Goal: Task Accomplishment & Management: Use online tool/utility

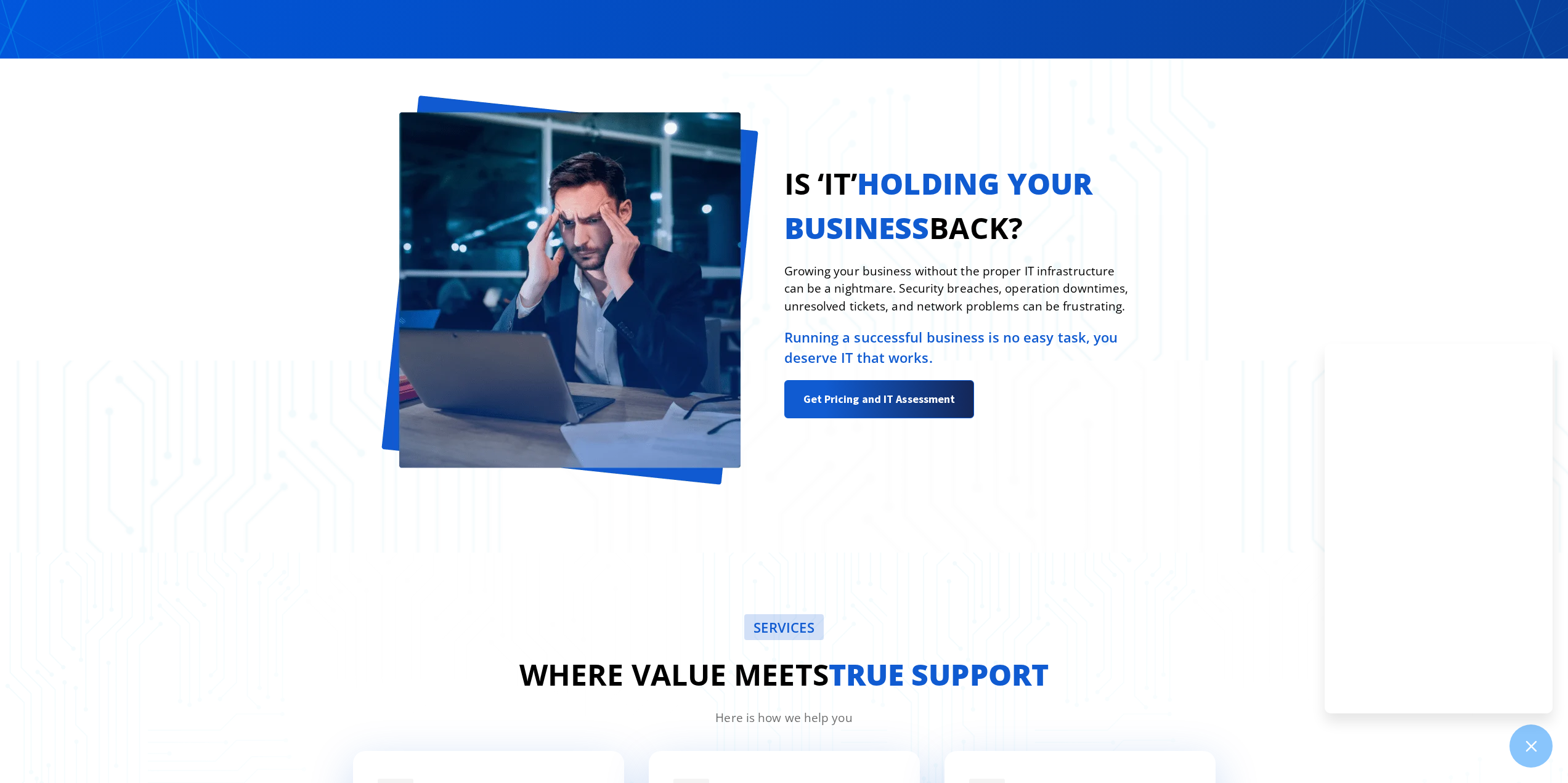
scroll to position [1725, 0]
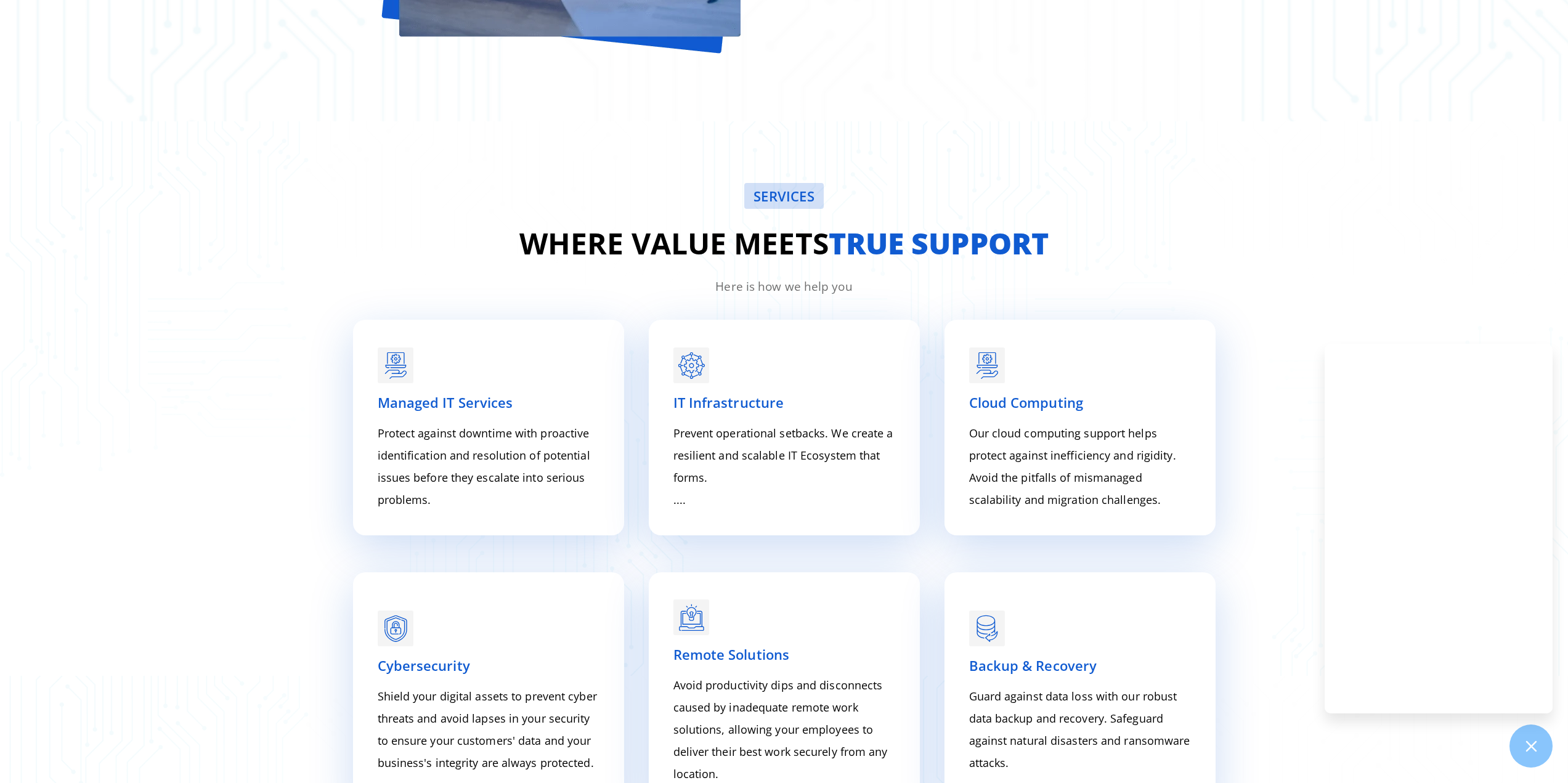
click at [242, 310] on div "SERVICES Where value meets true support Here is how we help you Managed IT Serv…" at bounding box center [784, 534] width 1568 height 826
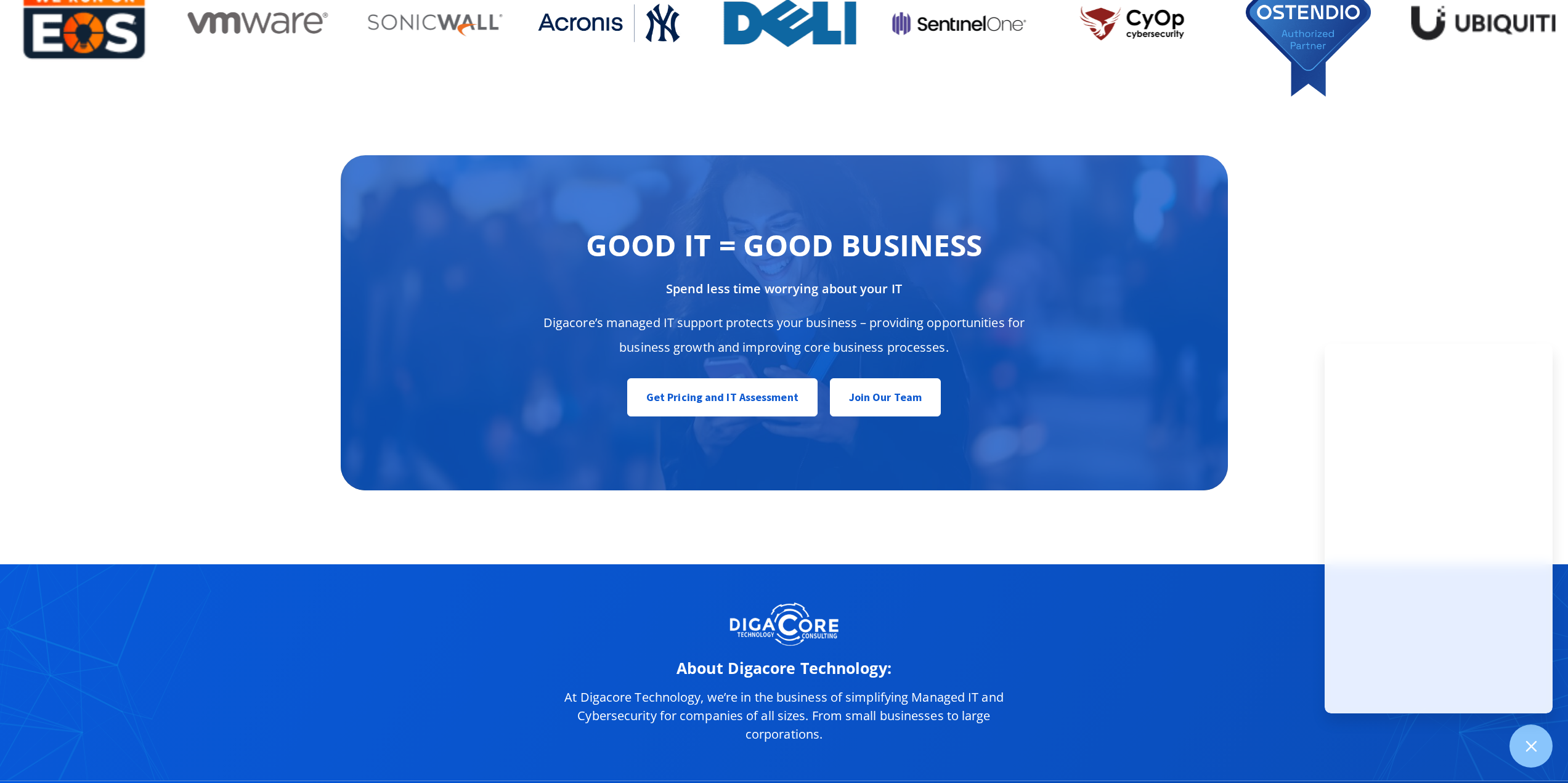
scroll to position [6479, 0]
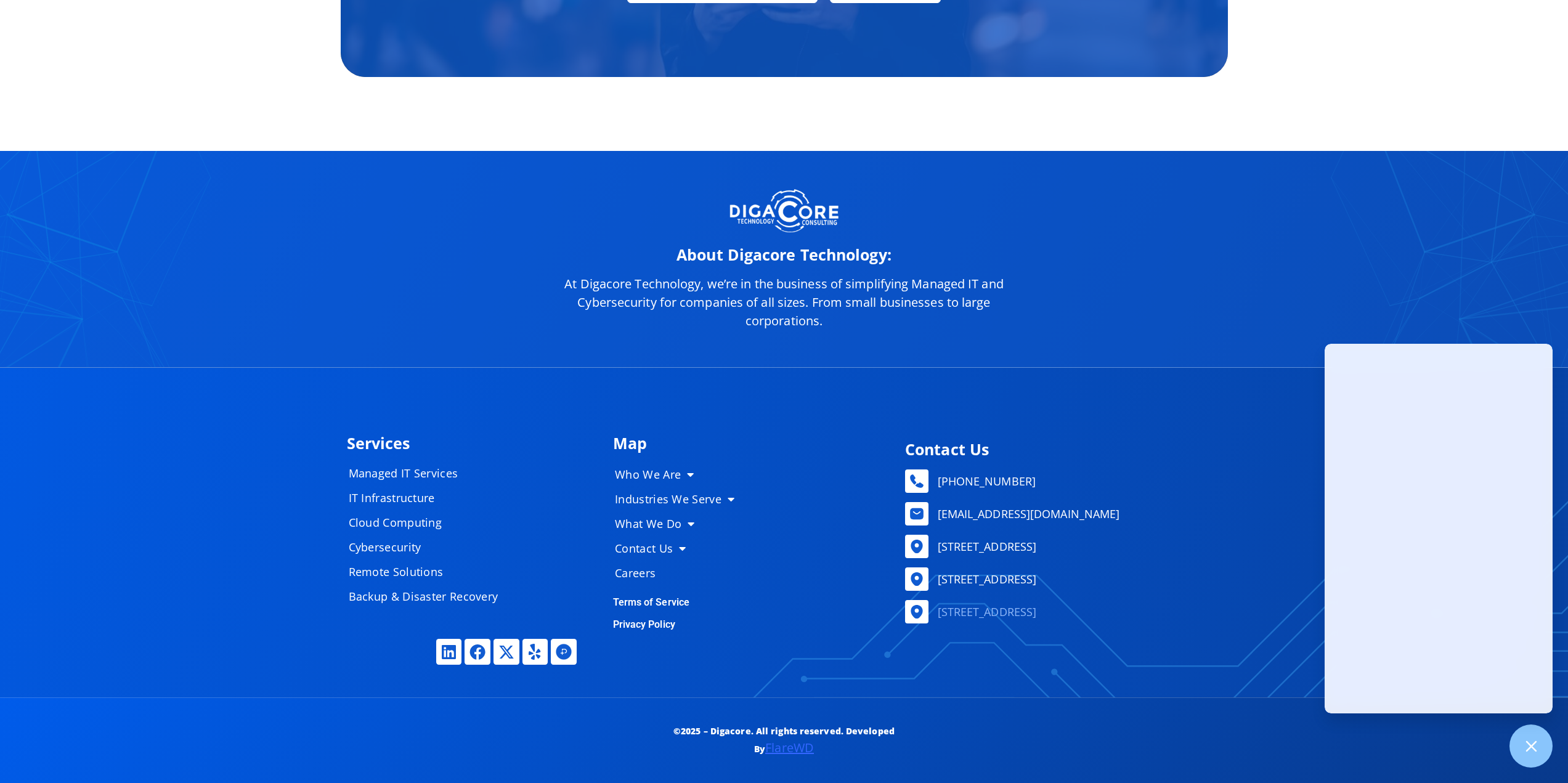
drag, startPoint x: 1125, startPoint y: 293, endPoint x: 1020, endPoint y: 597, distance: 321.6
click at [415, 576] on link "Remote Solutions" at bounding box center [429, 576] width 185 height 24
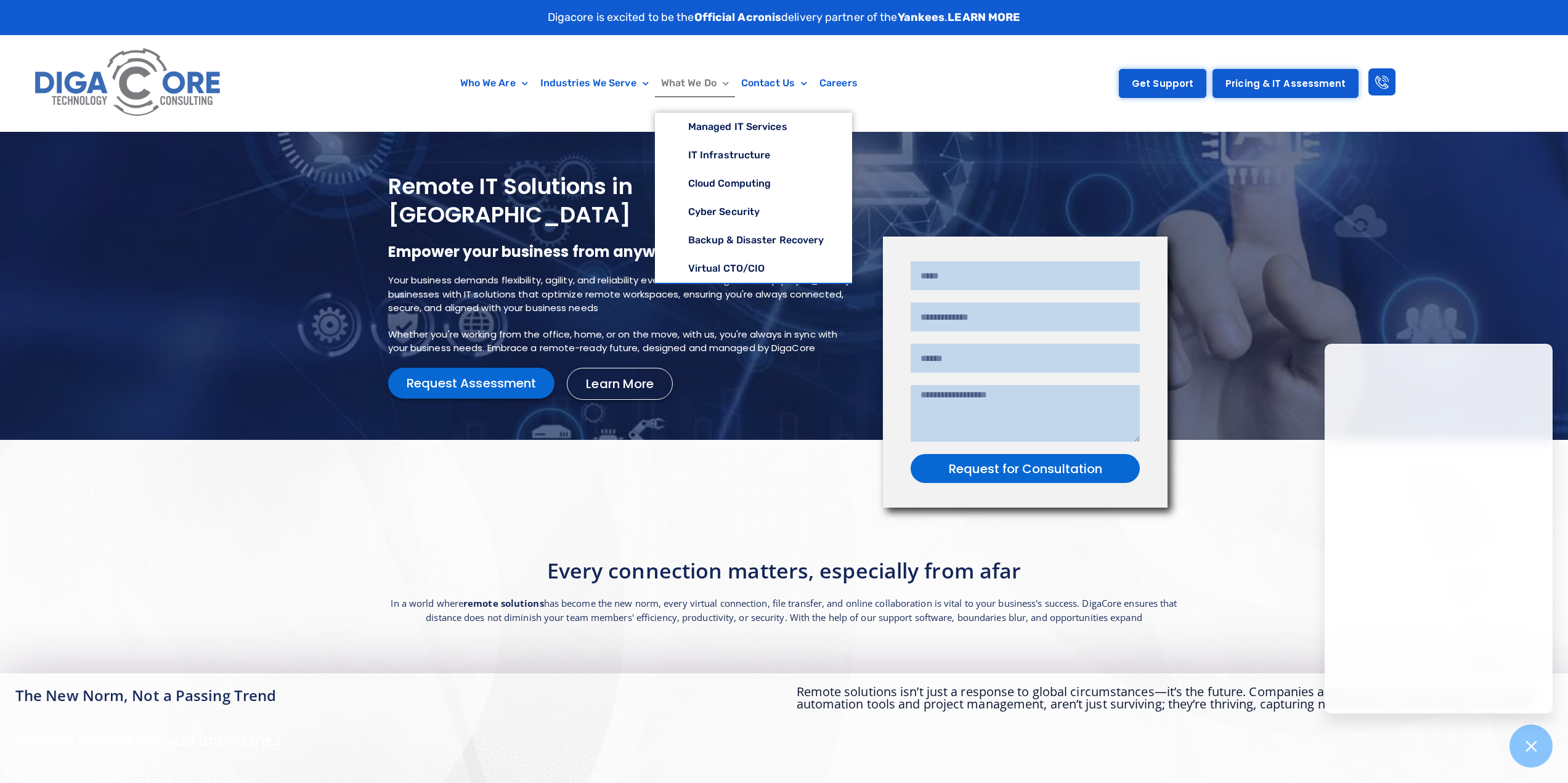
click at [1148, 77] on link "Get Support" at bounding box center [1162, 84] width 88 height 29
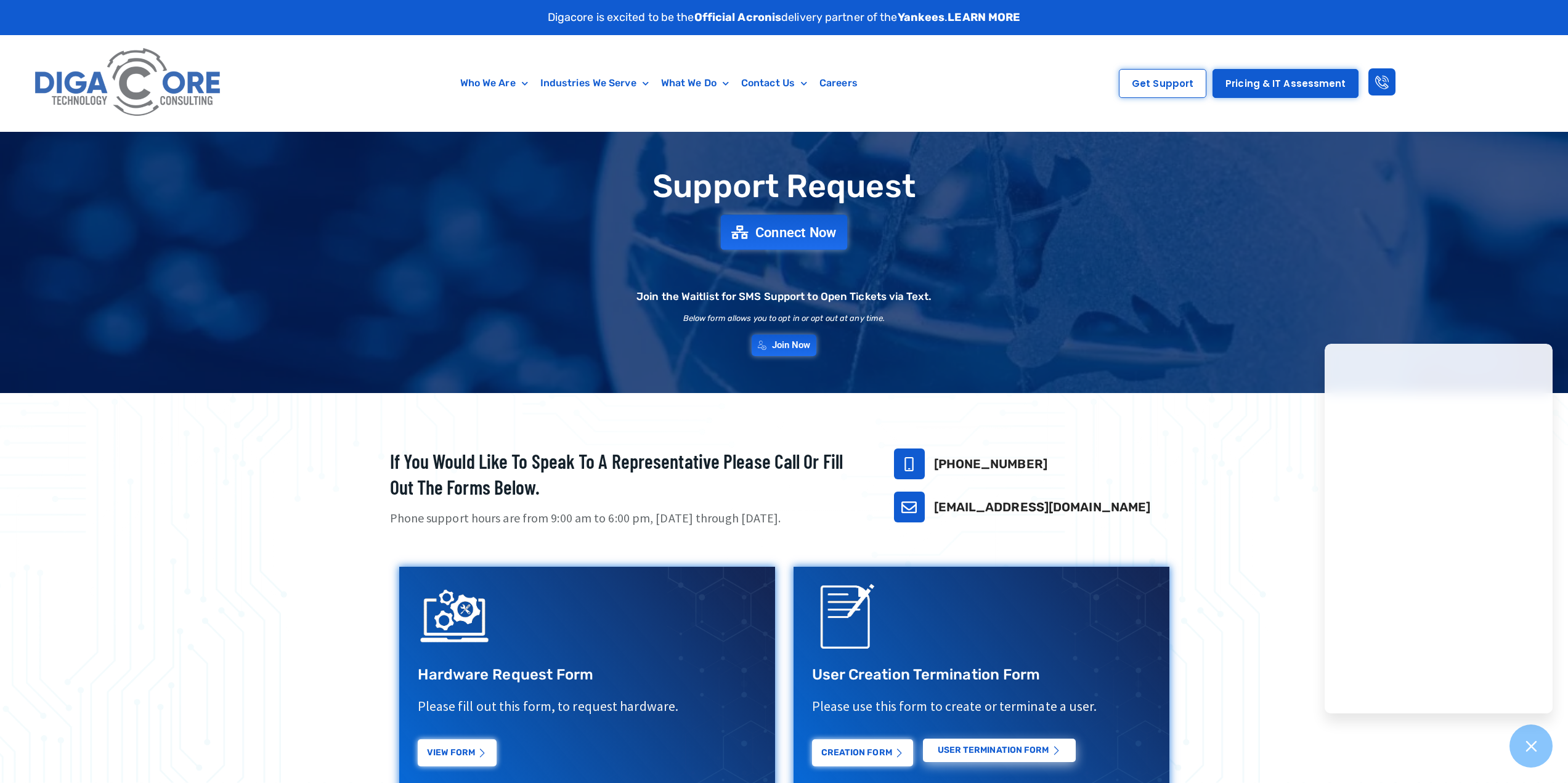
click at [794, 238] on span "Connect Now" at bounding box center [797, 232] width 82 height 14
click at [1182, 88] on span "Get Support" at bounding box center [1161, 84] width 61 height 10
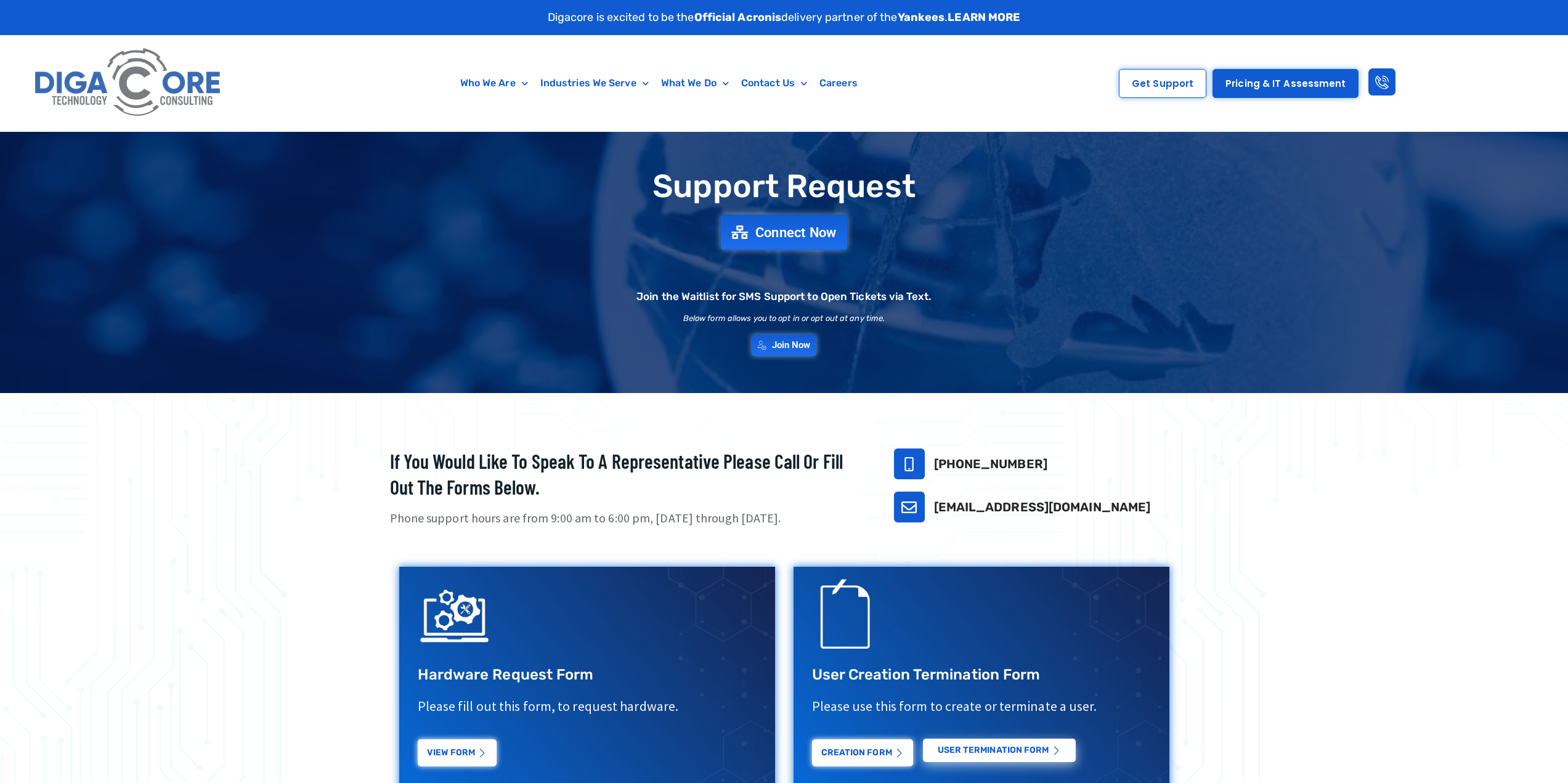
click at [802, 223] on link "Connect Now" at bounding box center [784, 232] width 126 height 35
